Goal: Information Seeking & Learning: Learn about a topic

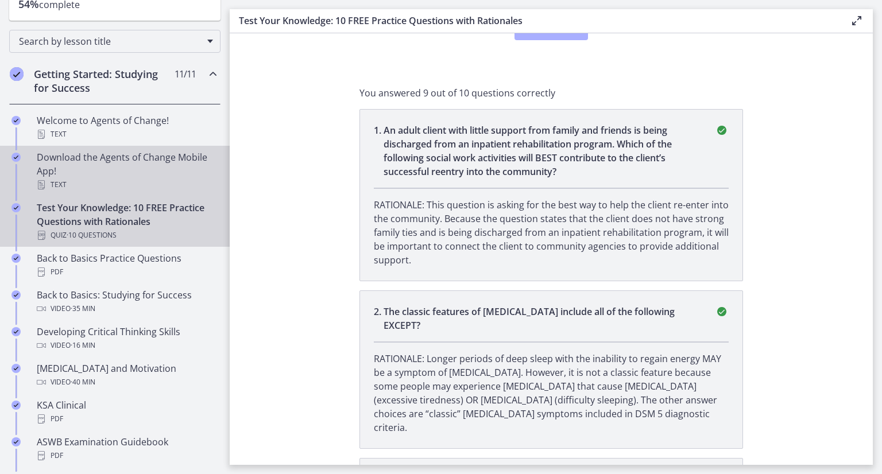
scroll to position [230, 0]
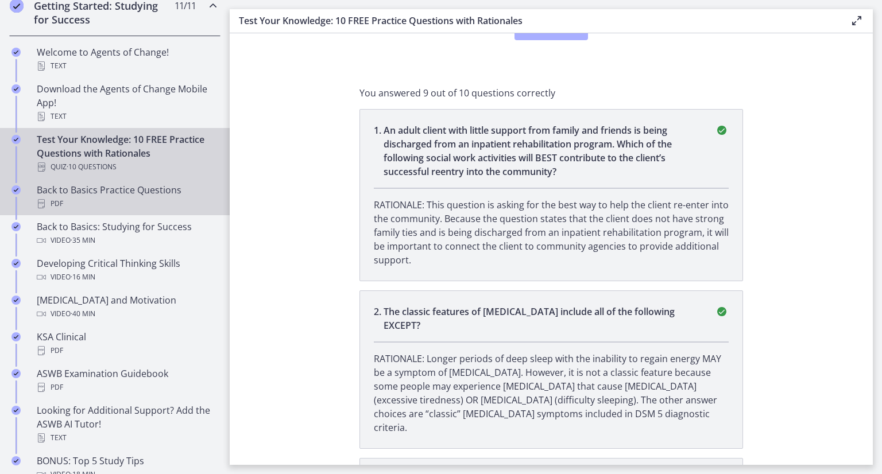
click at [126, 191] on div "Back to Basics Practice Questions PDF" at bounding box center [126, 197] width 179 height 28
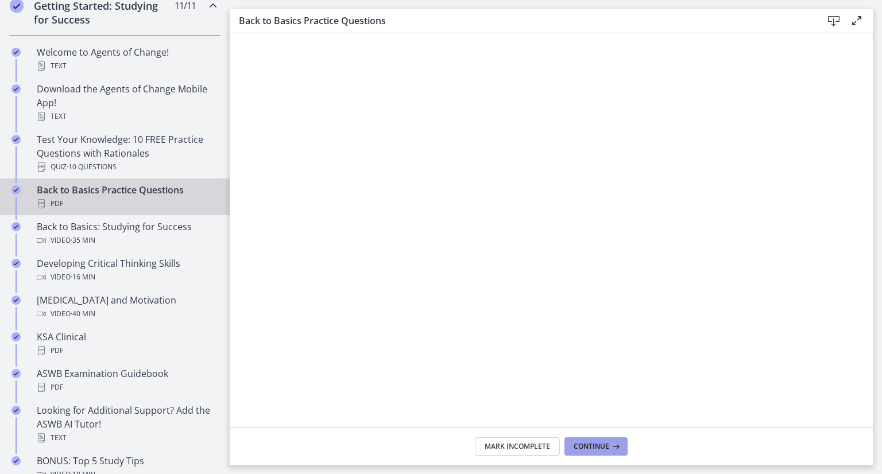
click at [589, 451] on span "Continue" at bounding box center [591, 446] width 36 height 9
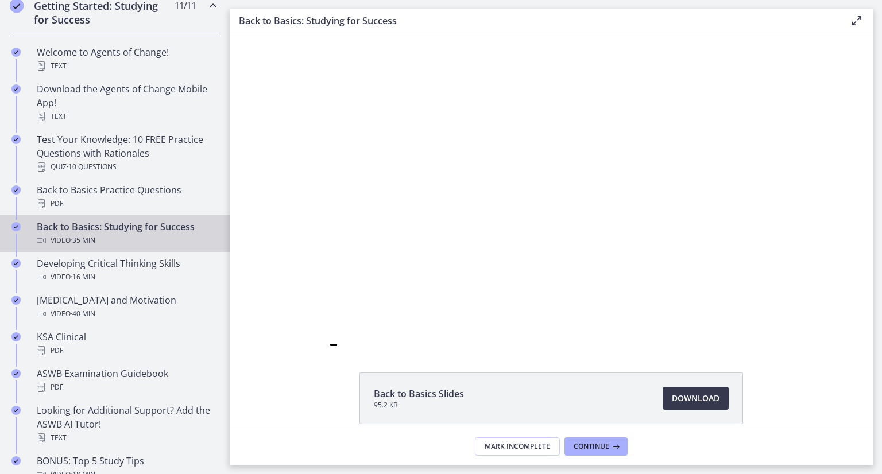
drag, startPoint x: 328, startPoint y: 378, endPoint x: 300, endPoint y: 403, distance: 37.8
click at [300, 403] on div "Back to Basics Slides 95.2 KB Download Opens in a new window Study Plan Templat…" at bounding box center [551, 453] width 643 height 163
click at [294, 400] on div "Back to Basics Slides 95.2 KB Download Opens in a new window Study Plan Templat…" at bounding box center [551, 453] width 643 height 163
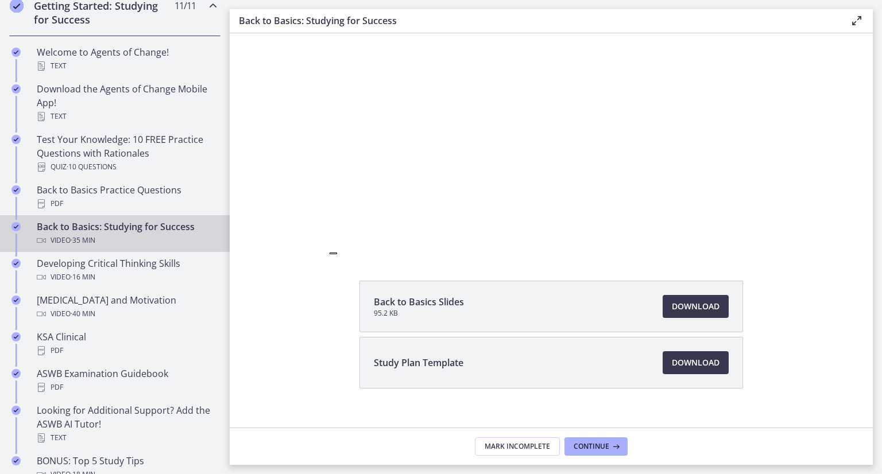
scroll to position [107, 0]
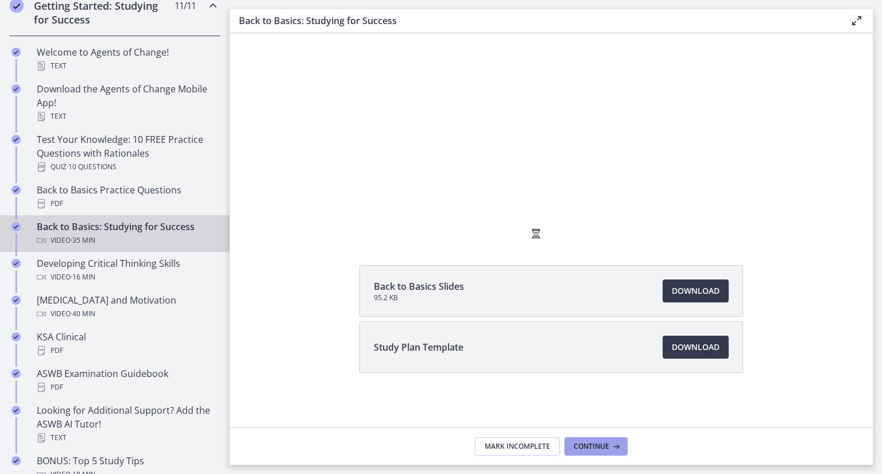
click at [579, 446] on span "Continue" at bounding box center [591, 446] width 36 height 9
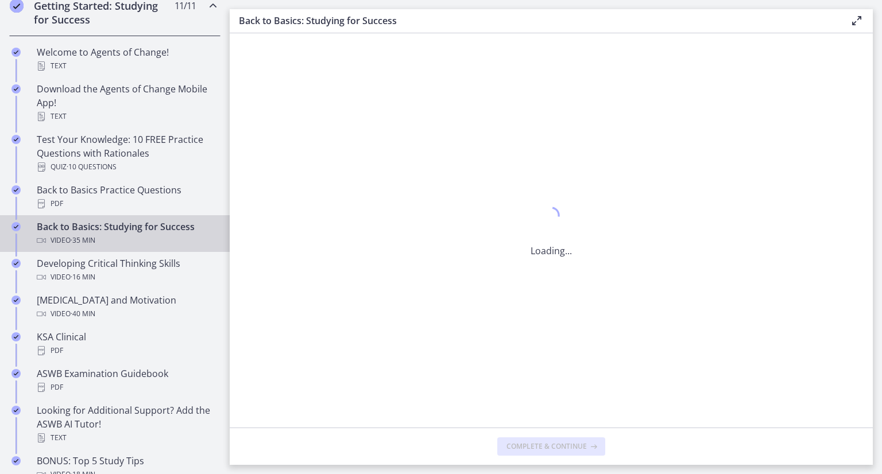
scroll to position [0, 0]
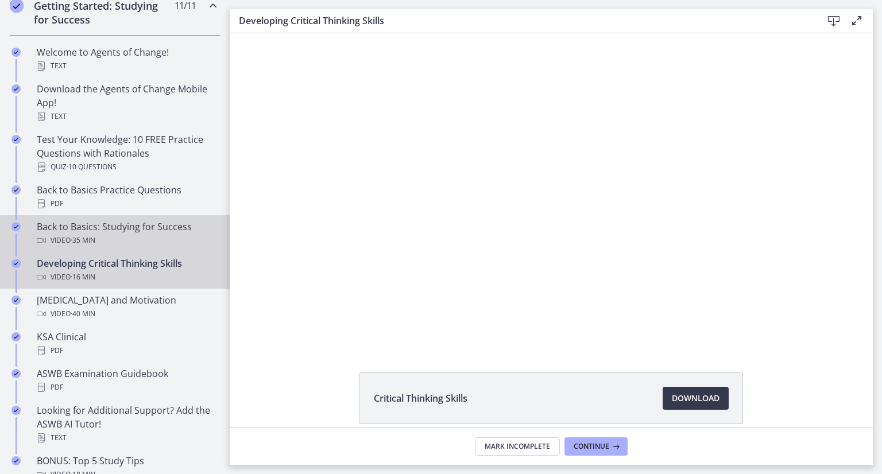
click at [99, 235] on div "Video · 35 min" at bounding box center [126, 241] width 179 height 14
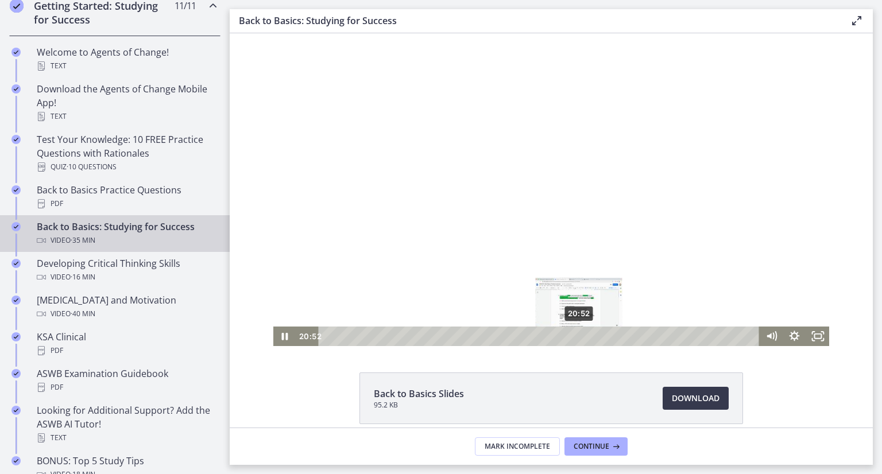
click at [575, 335] on div "20:52" at bounding box center [540, 337] width 427 height 20
click at [620, 338] on div "24:38" at bounding box center [540, 337] width 427 height 20
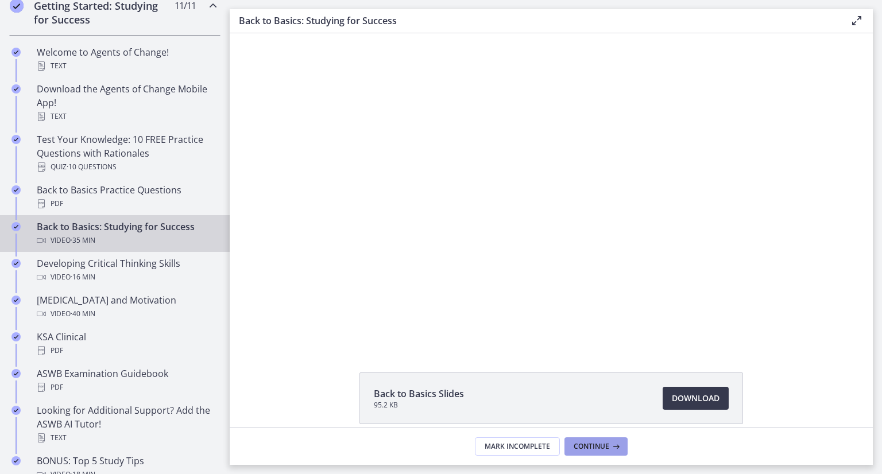
click at [579, 442] on span "Continue" at bounding box center [591, 446] width 36 height 9
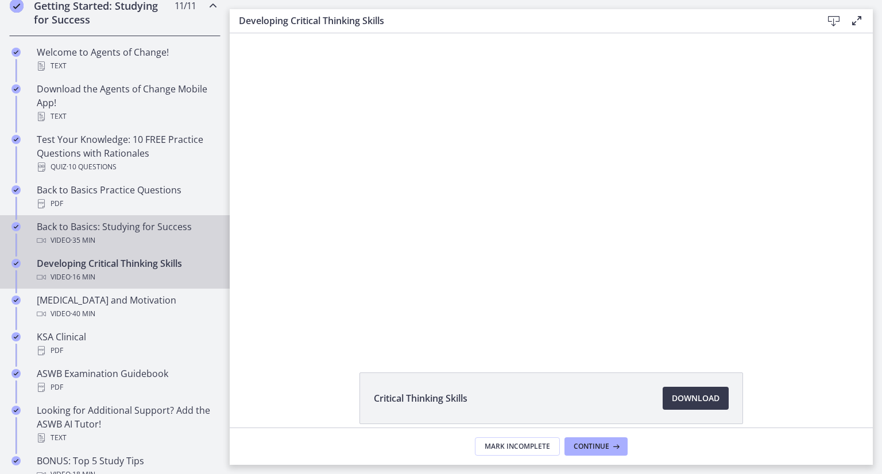
click at [137, 234] on div "Video · 35 min" at bounding box center [126, 241] width 179 height 14
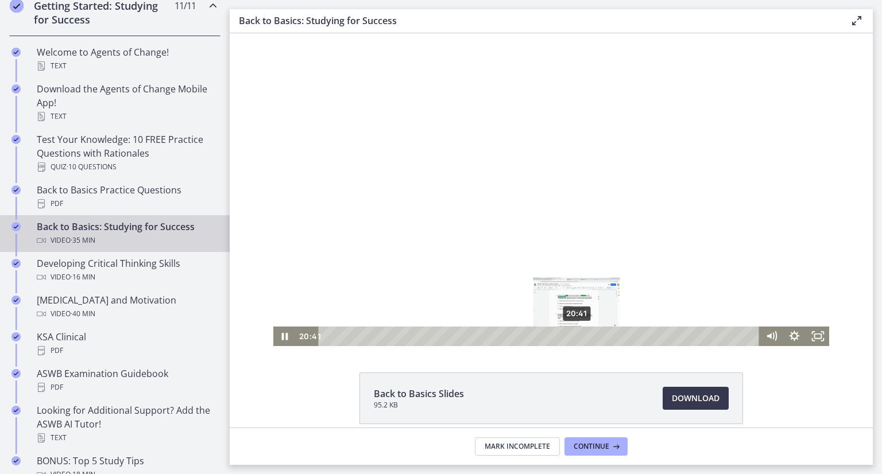
click at [572, 333] on div "20:41" at bounding box center [540, 337] width 427 height 20
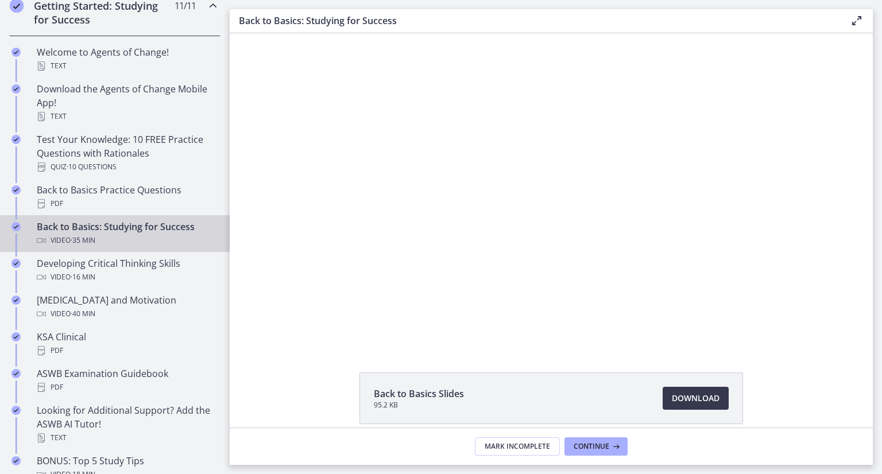
click at [250, 276] on div "Click for sound @keyframes VOLUME_SMALL_WAVE_FLASH { 0% { opacity: 0; } 33% { o…" at bounding box center [551, 189] width 643 height 313
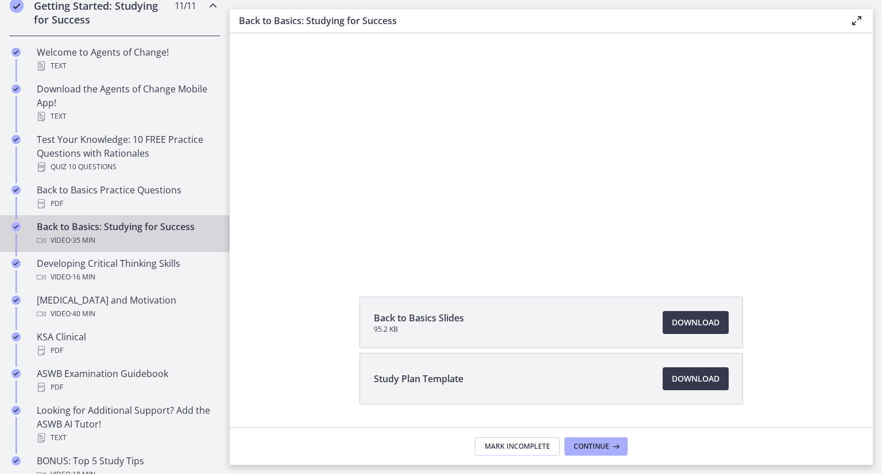
scroll to position [50, 0]
